Goal: Information Seeking & Learning: Learn about a topic

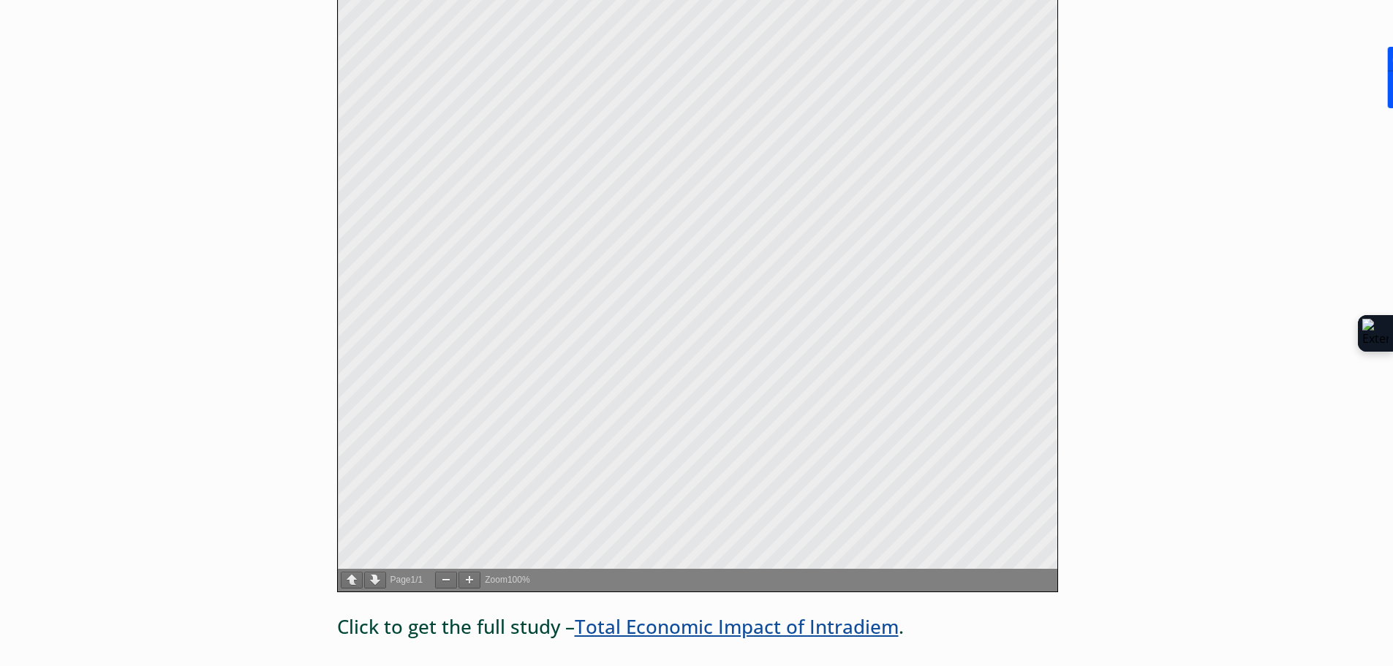
scroll to position [877, 0]
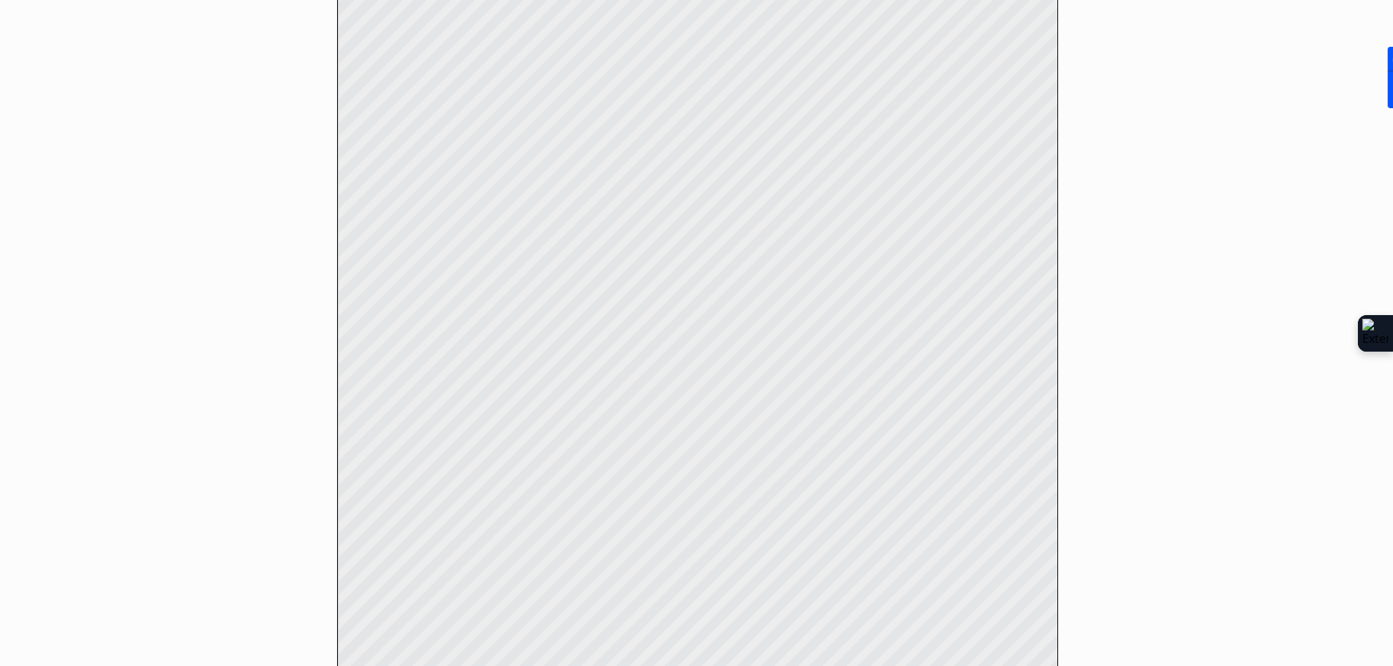
scroll to position [439, 0]
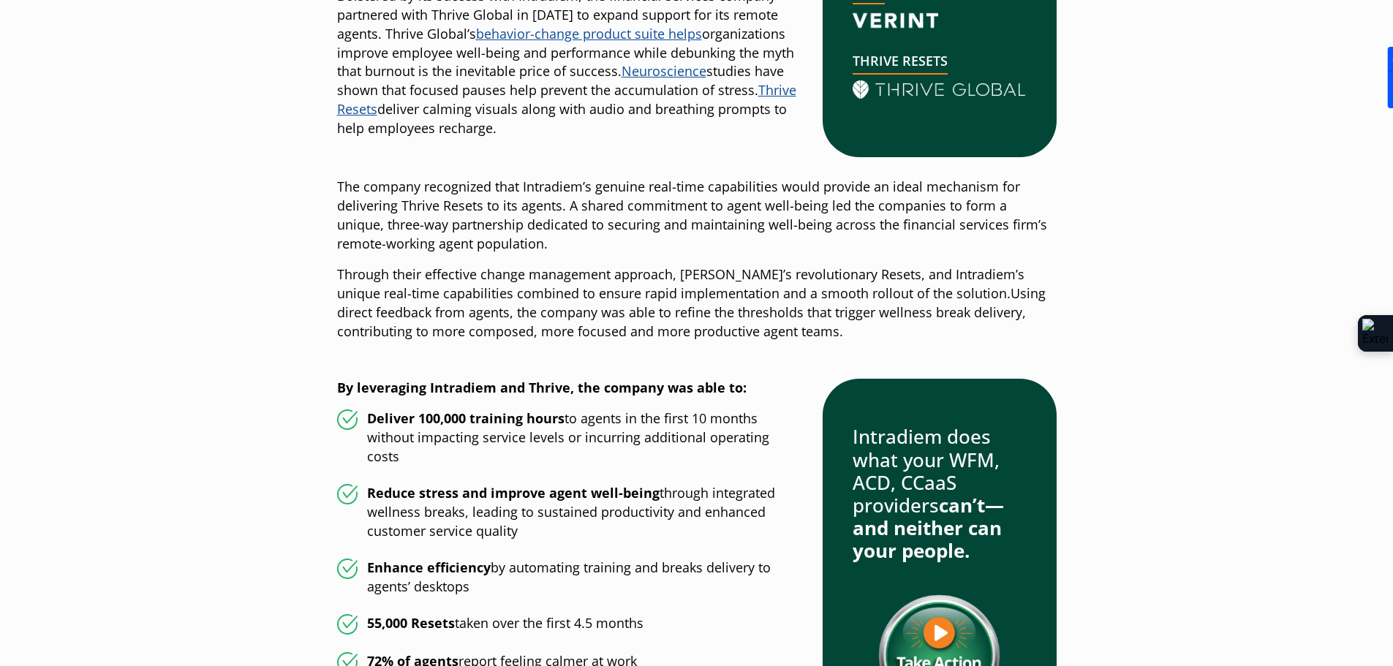
scroll to position [1316, 0]
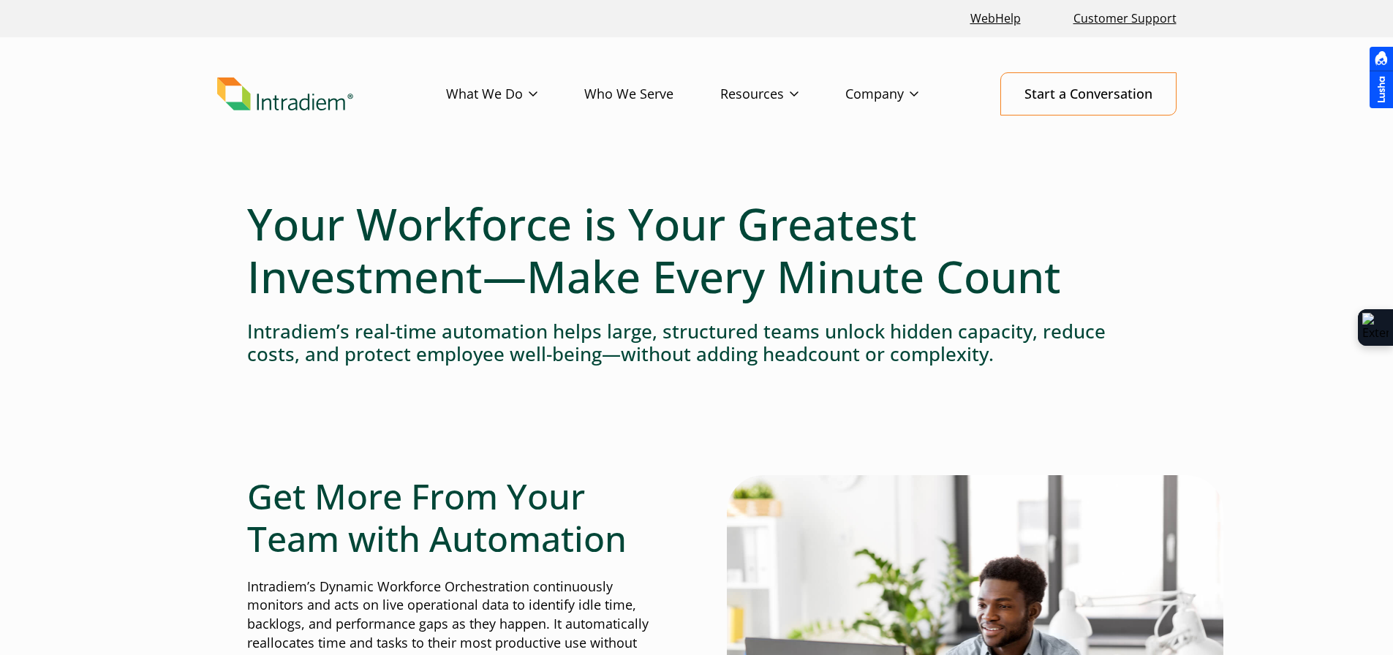
click at [0, 0] on link "Success Stories" at bounding box center [0, 0] width 0 height 0
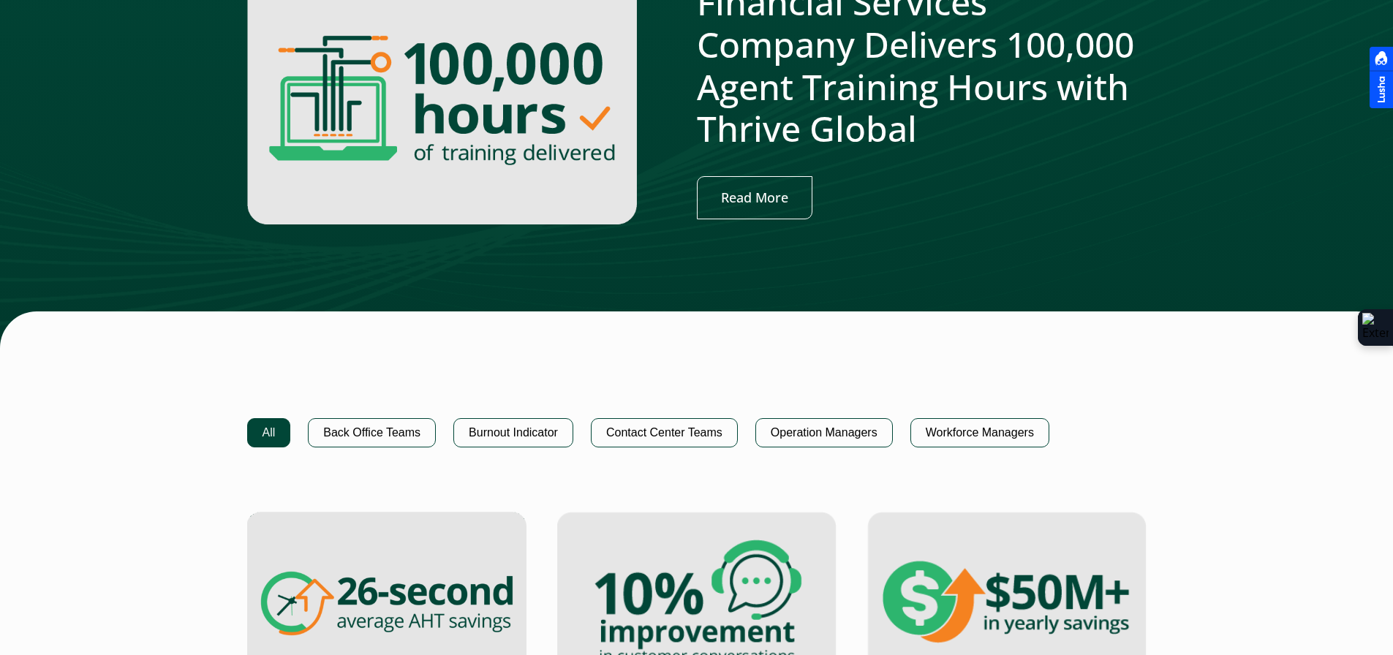
scroll to position [877, 0]
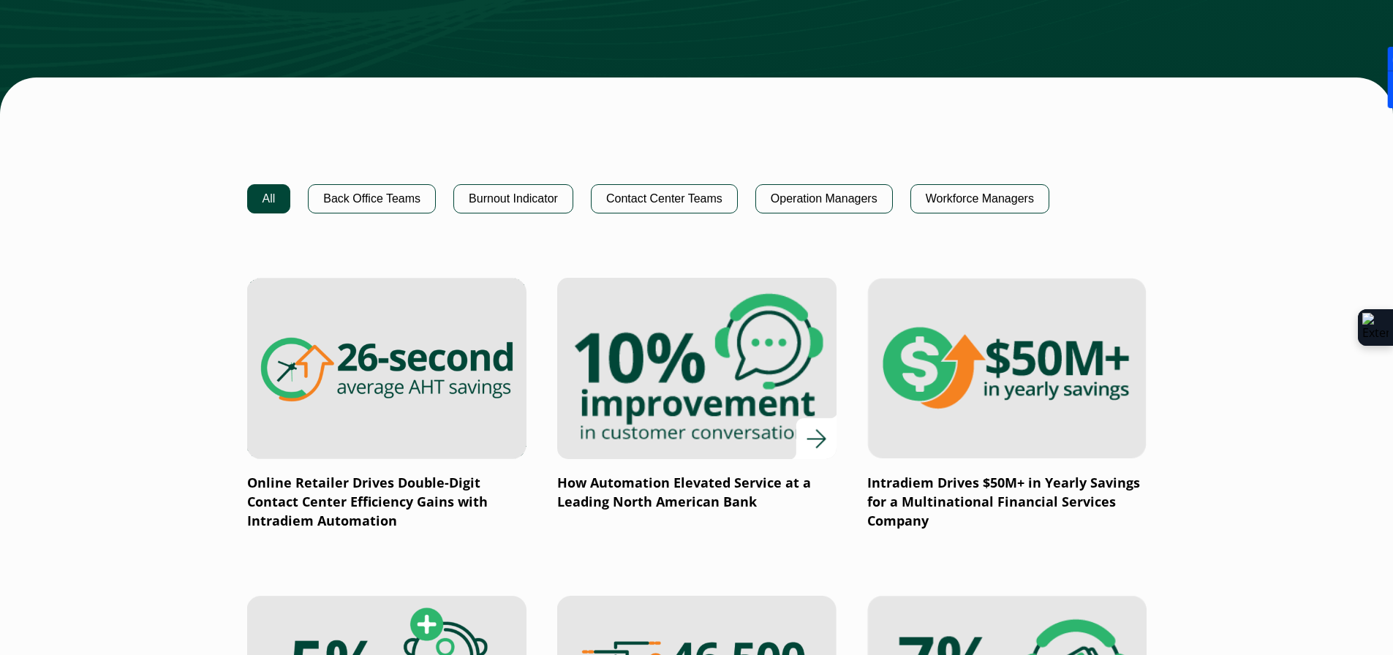
click at [714, 441] on img at bounding box center [696, 369] width 335 height 218
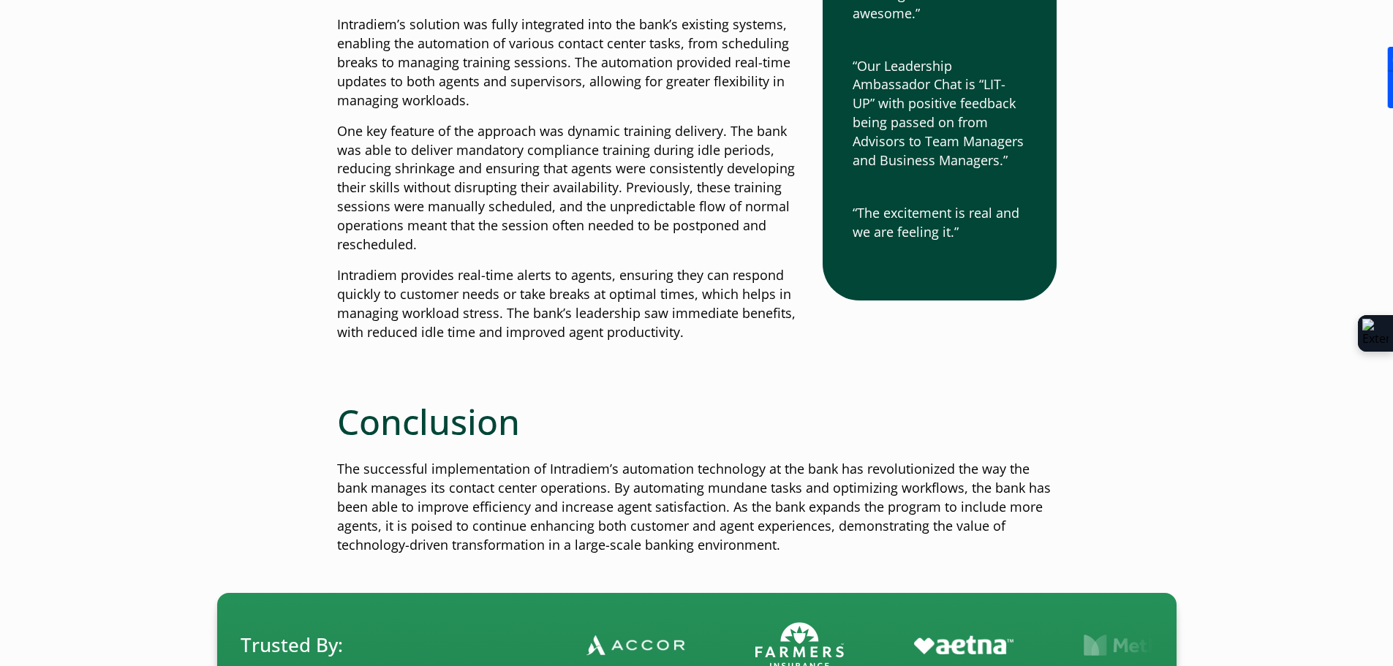
scroll to position [2193, 0]
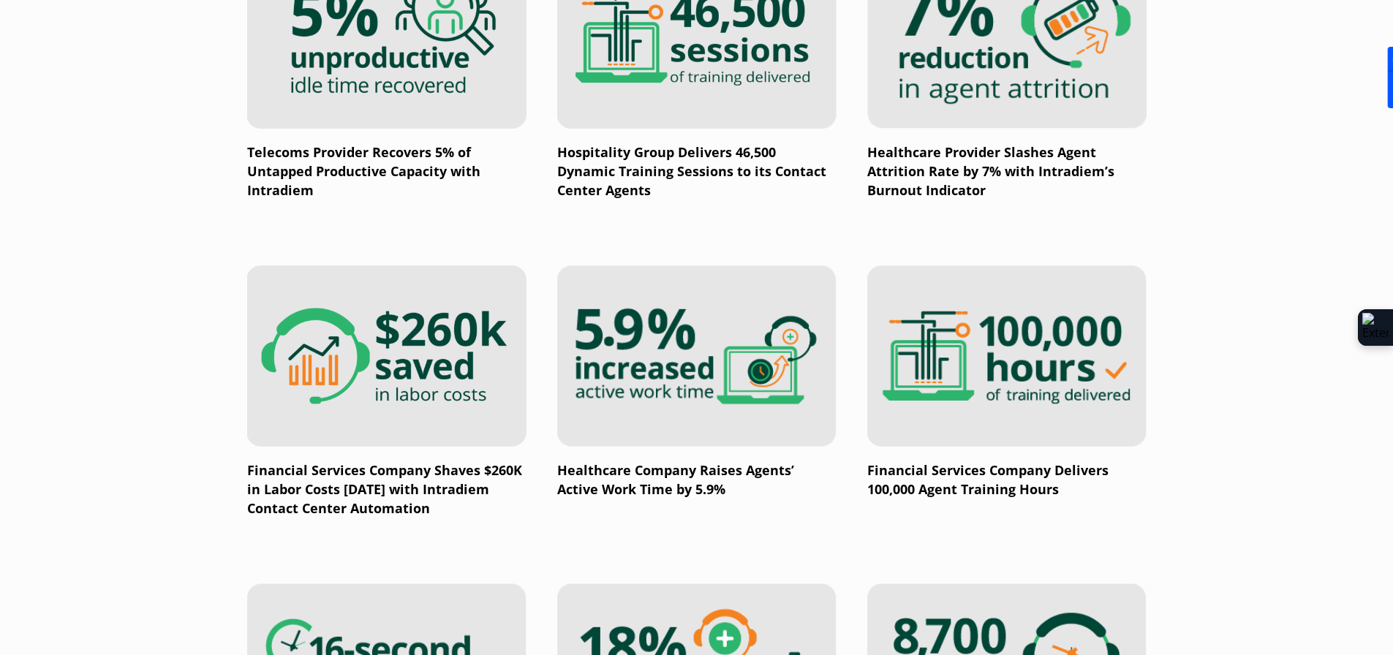
scroll to position [1608, 0]
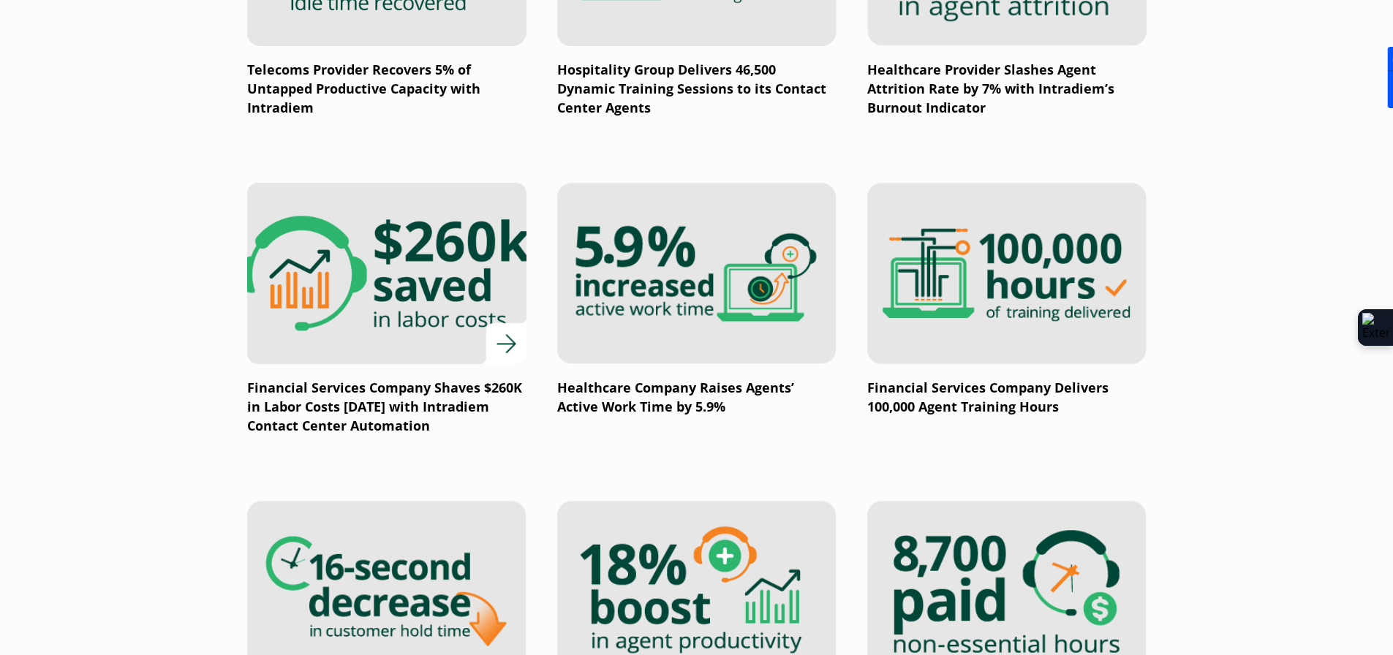
click at [379, 321] on img at bounding box center [386, 274] width 335 height 218
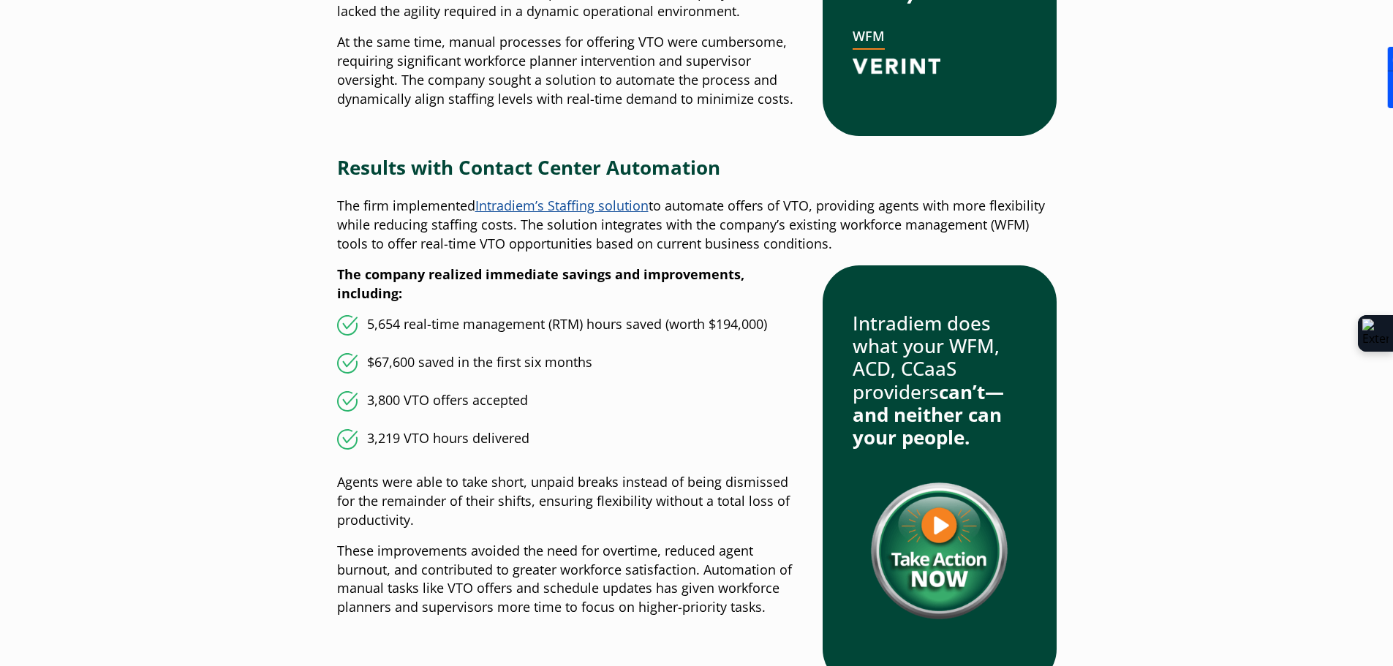
scroll to position [1243, 0]
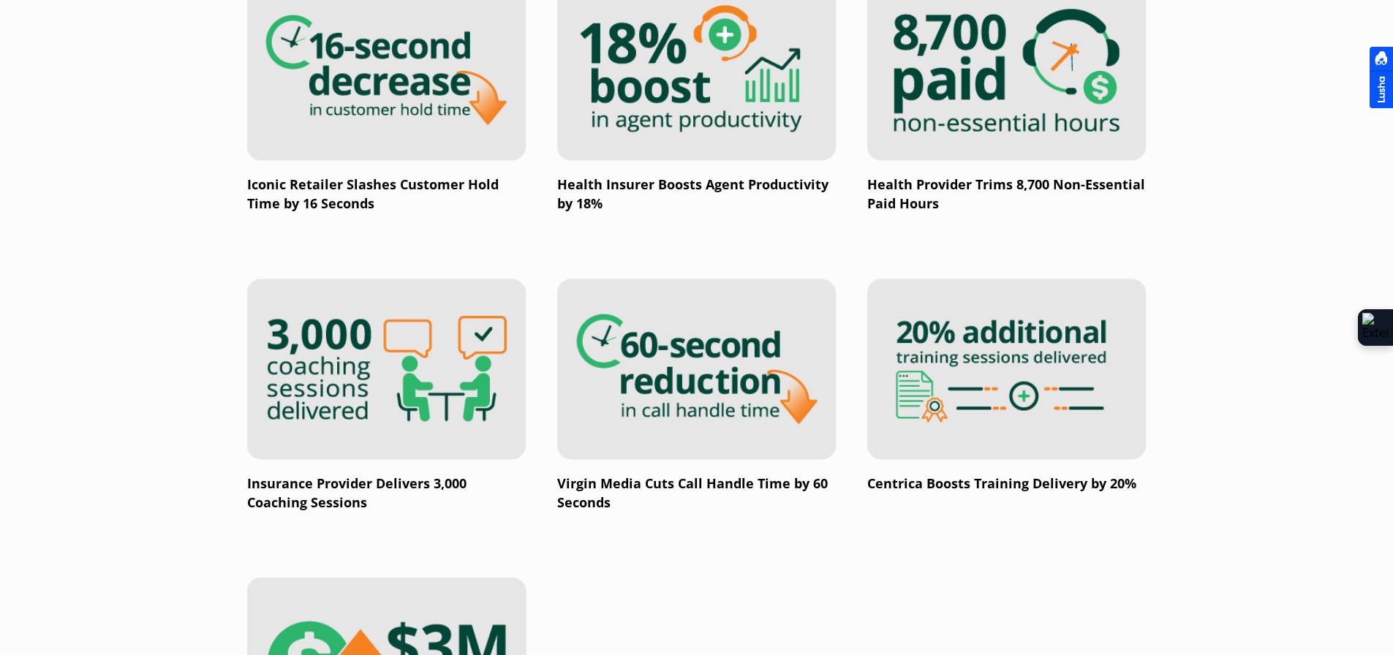
scroll to position [2266, 0]
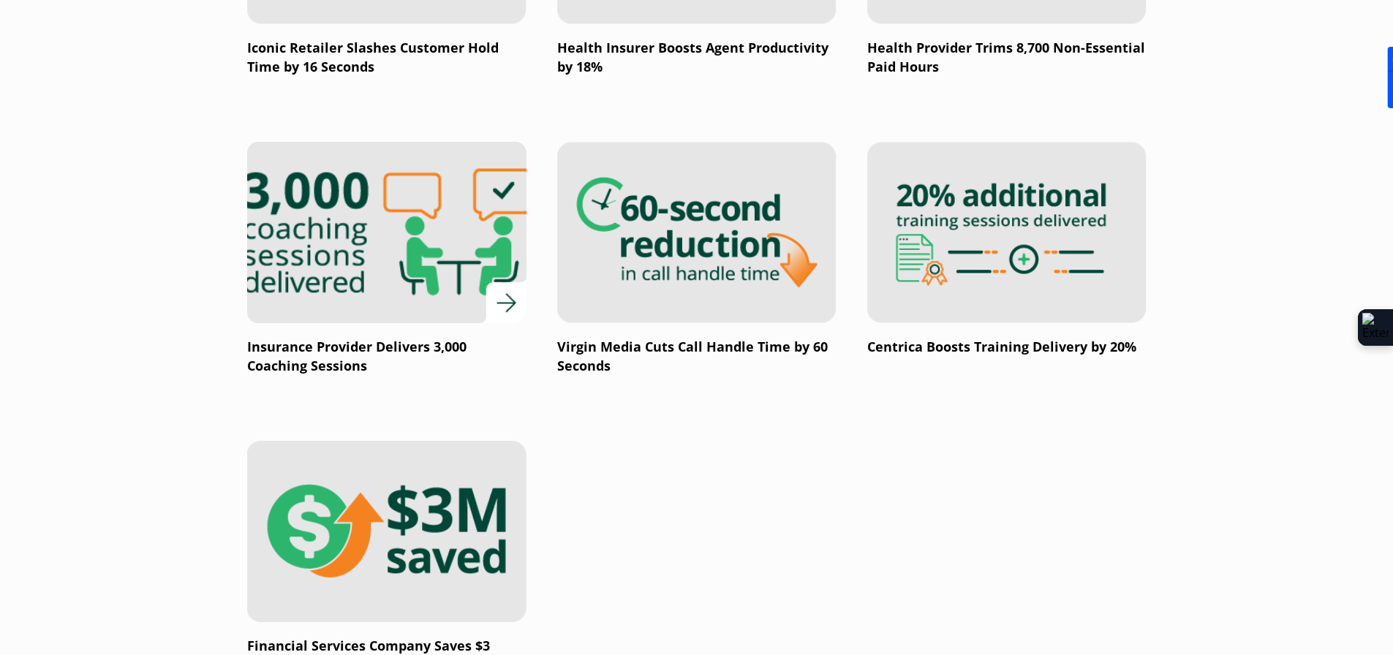
click at [309, 286] on img at bounding box center [386, 233] width 335 height 218
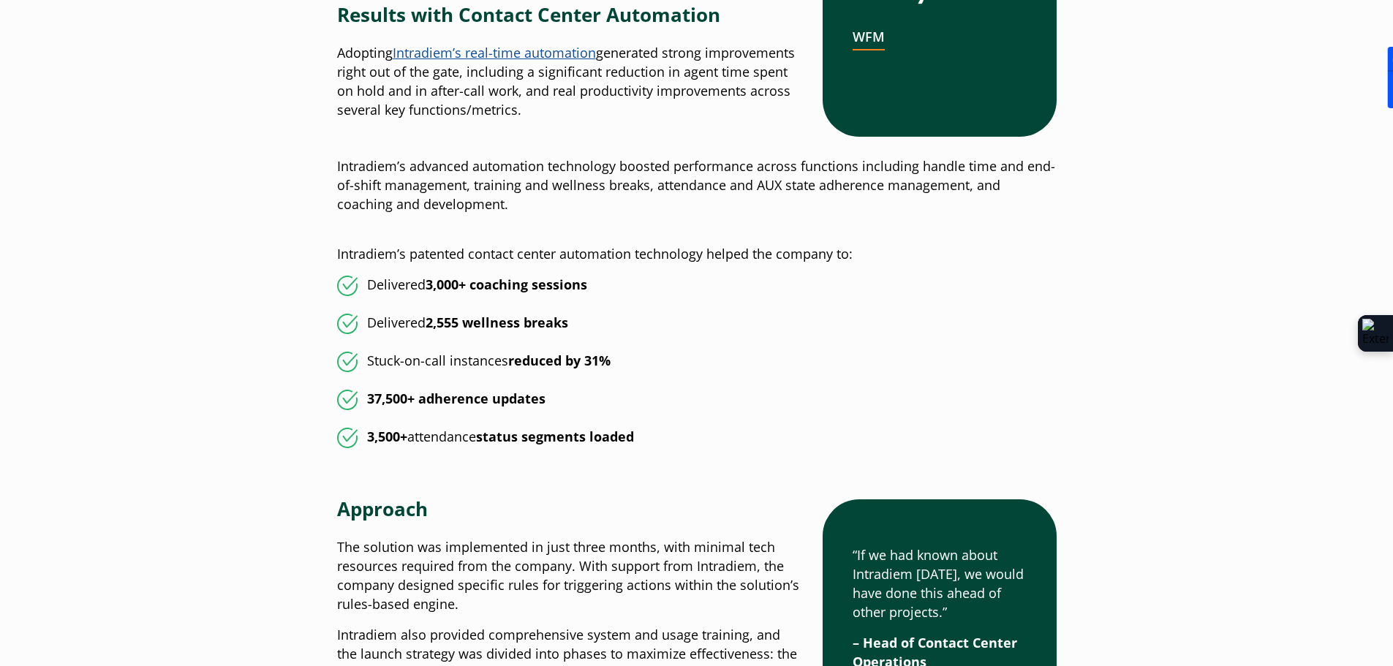
scroll to position [1389, 0]
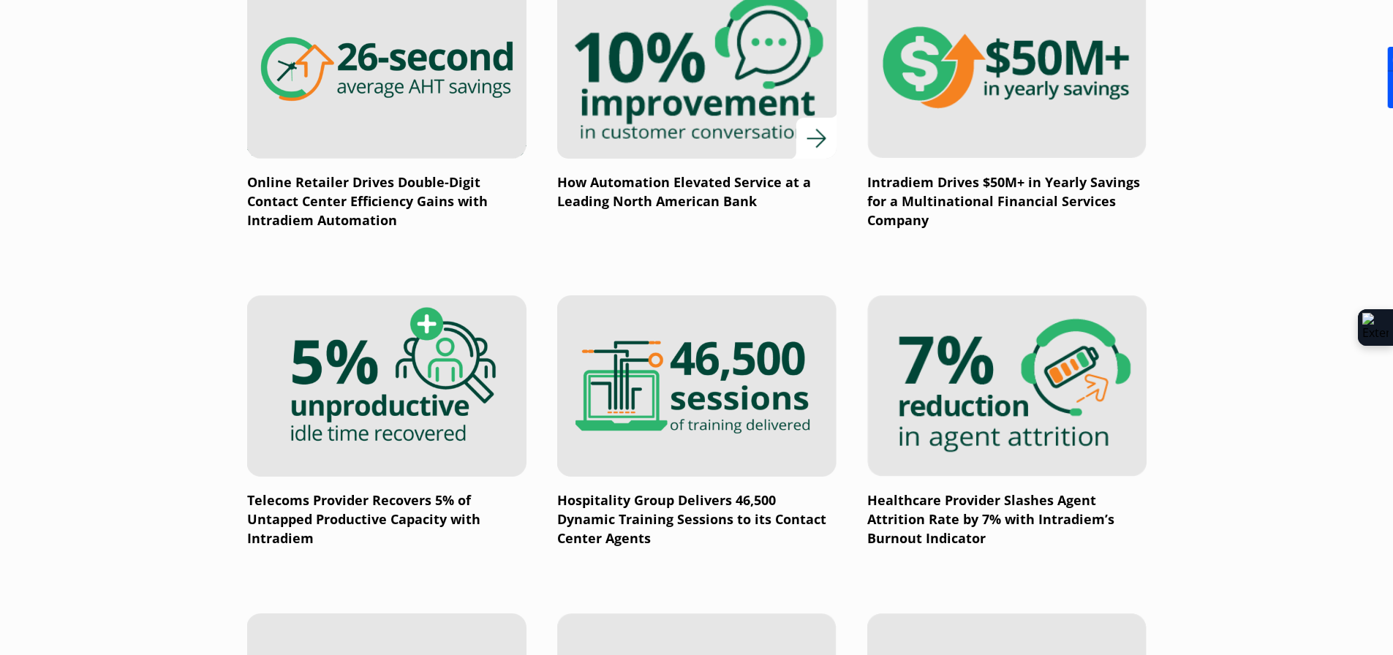
scroll to position [1097, 0]
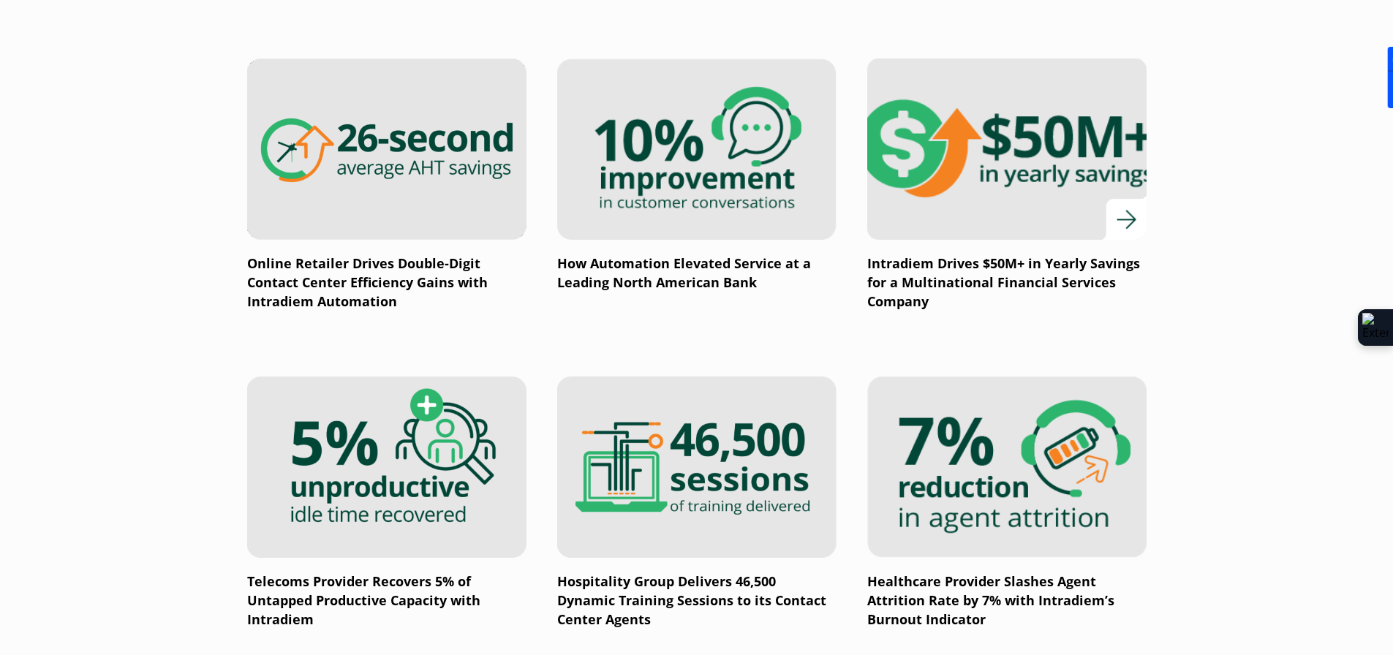
click at [1056, 208] on img at bounding box center [1006, 149] width 335 height 218
click at [980, 200] on img at bounding box center [1006, 149] width 335 height 218
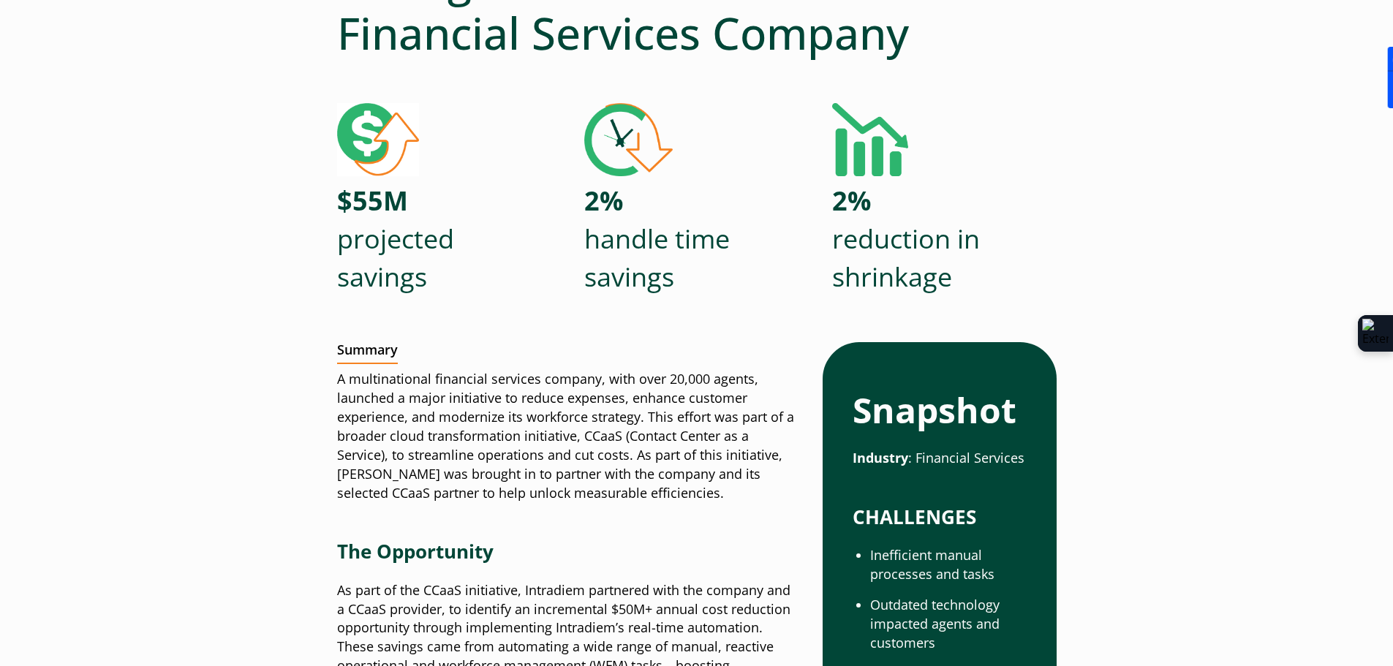
scroll to position [146, 0]
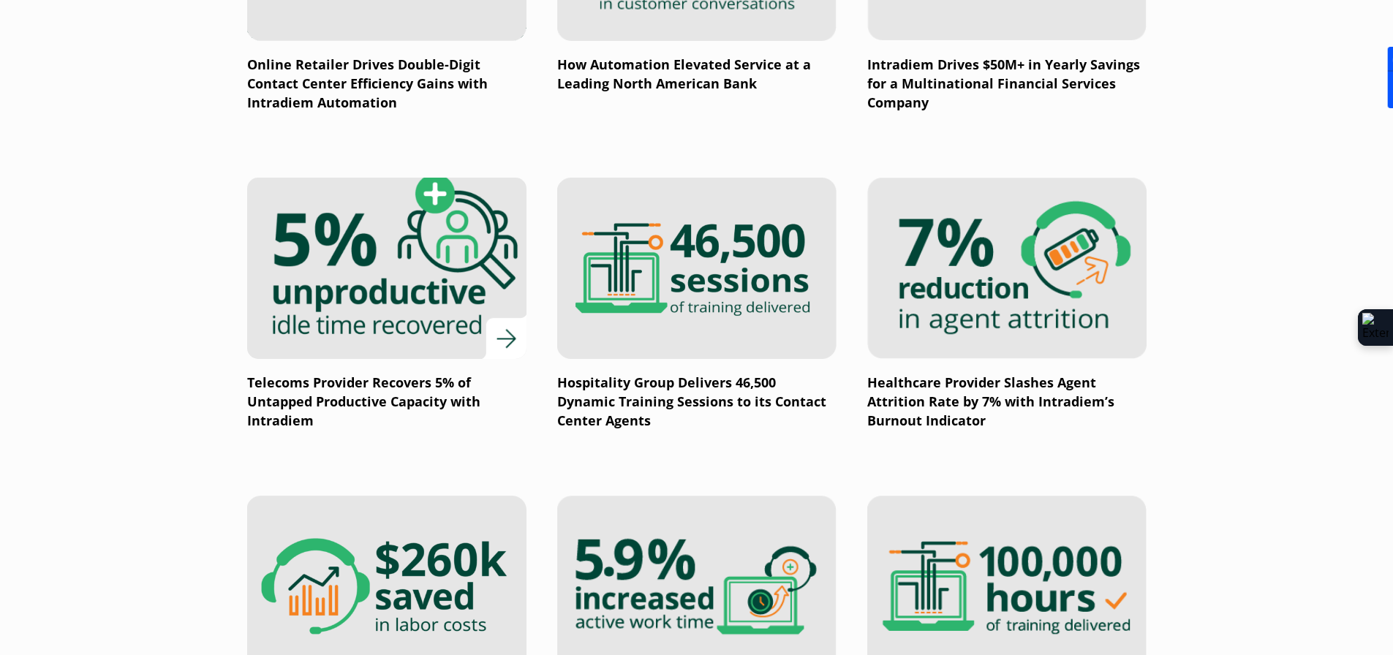
scroll to position [1462, 0]
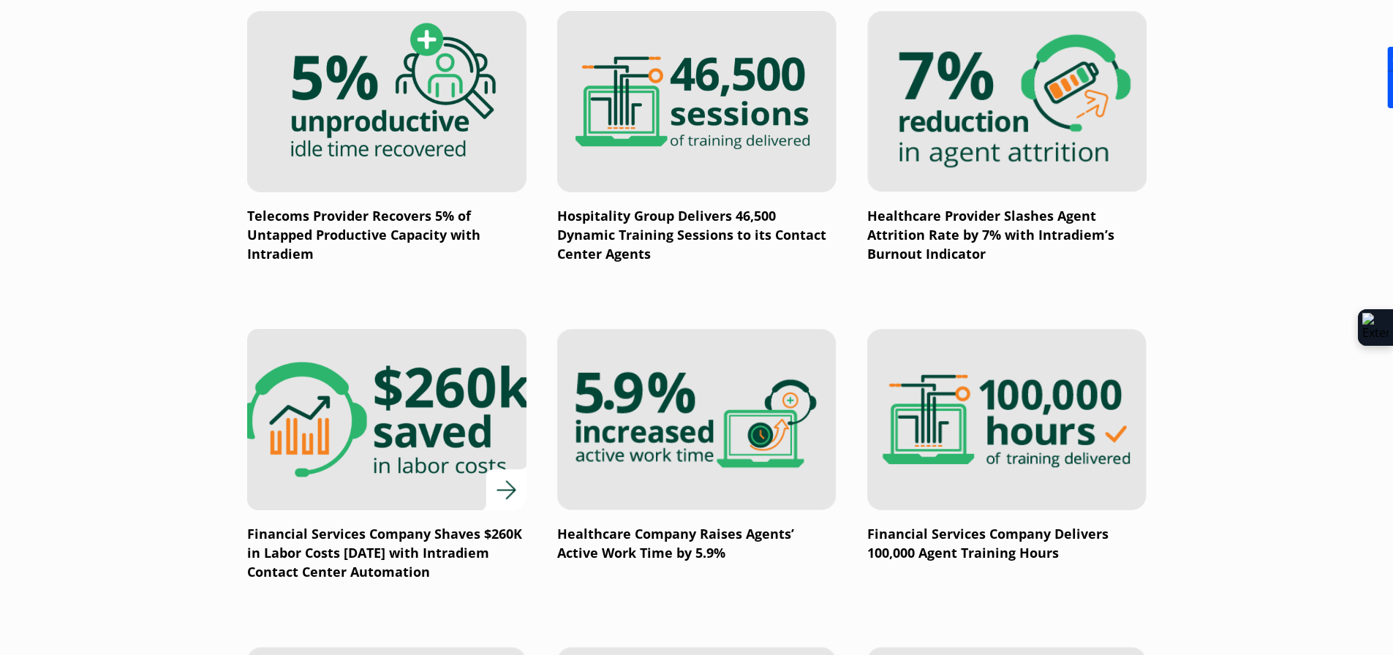
click at [424, 455] on img at bounding box center [386, 420] width 335 height 218
